Goal: Task Accomplishment & Management: Use online tool/utility

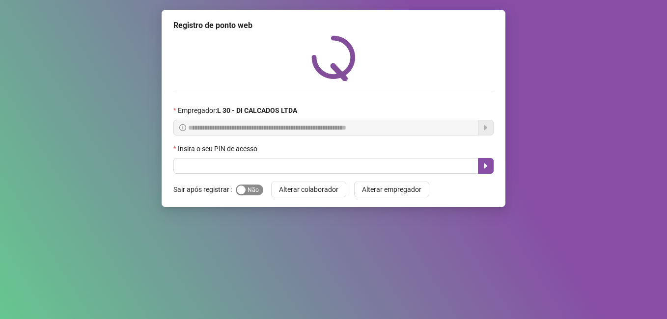
click at [251, 191] on span "Sim Não" at bounding box center [249, 190] width 27 height 11
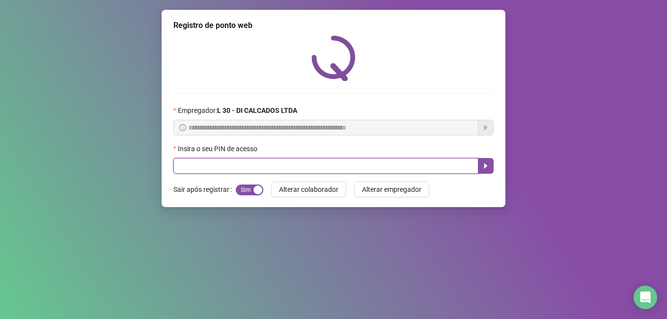
click at [183, 171] on input "text" at bounding box center [325, 166] width 305 height 16
type input "*****"
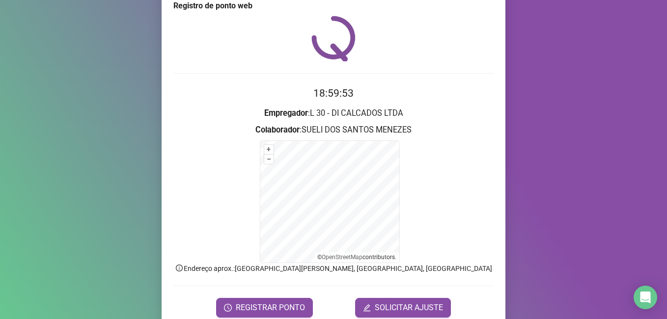
scroll to position [39, 0]
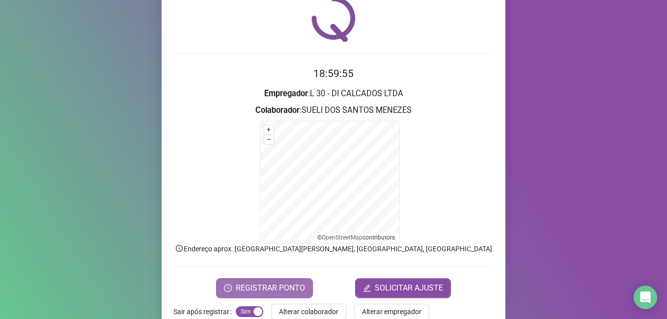
click at [243, 289] on span "REGISTRAR PONTO" at bounding box center [270, 288] width 69 height 12
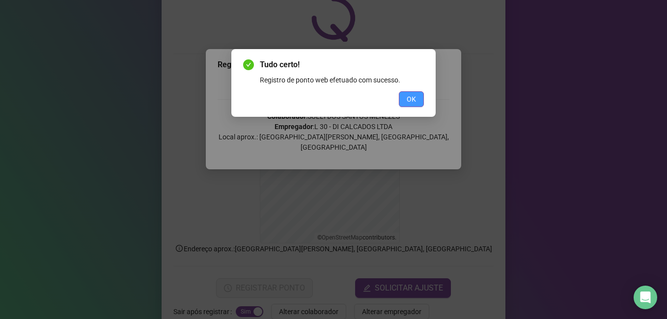
click at [409, 99] on span "OK" at bounding box center [411, 99] width 9 height 11
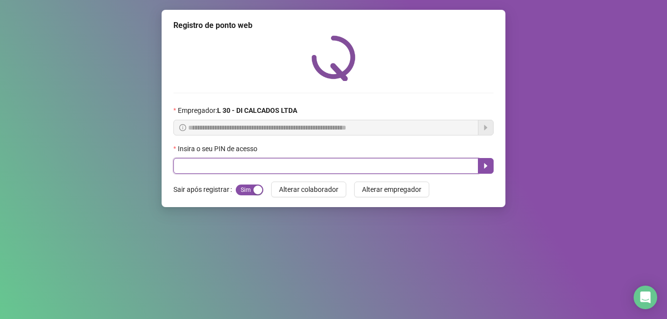
click at [313, 165] on input "text" at bounding box center [325, 166] width 305 height 16
type input "*****"
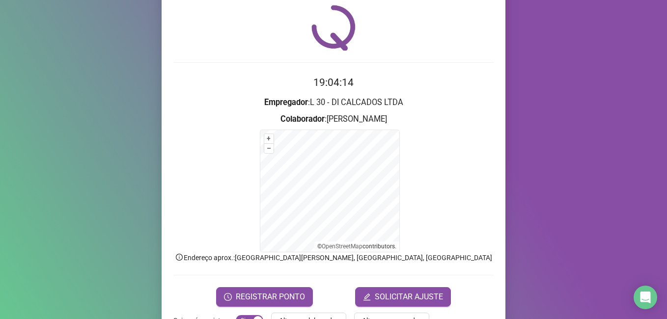
scroll to position [61, 0]
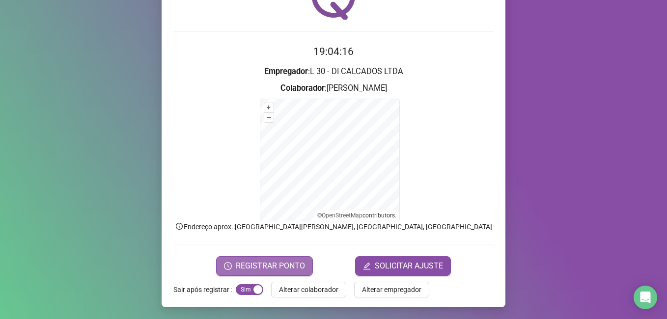
click at [244, 267] on span "REGISTRAR PONTO" at bounding box center [270, 266] width 69 height 12
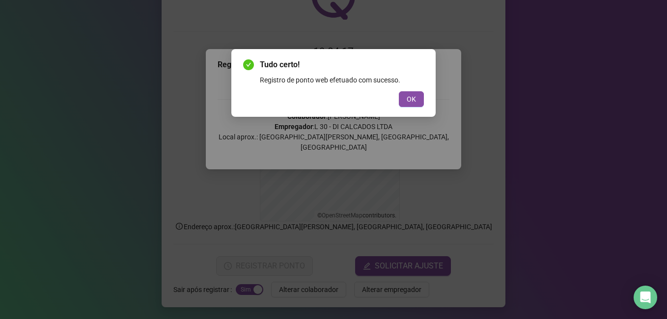
click at [406, 94] on button "OK" at bounding box center [411, 99] width 25 height 16
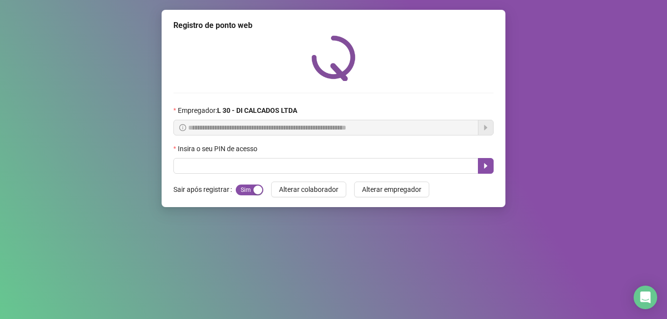
scroll to position [0, 0]
